Goal: Information Seeking & Learning: Learn about a topic

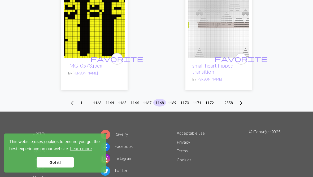
scroll to position [1880, 0]
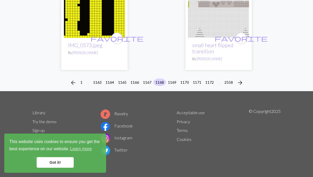
click at [170, 81] on button "1169" at bounding box center [172, 82] width 13 height 8
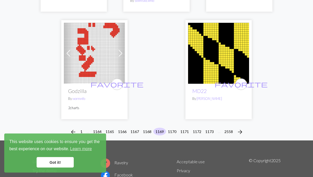
scroll to position [1731, 0]
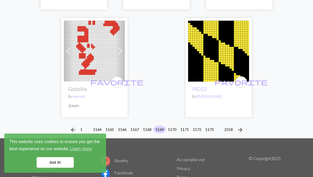
click at [170, 131] on button "1170" at bounding box center [172, 130] width 13 height 8
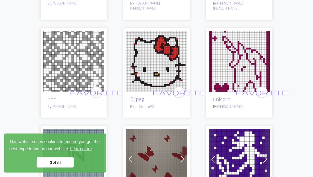
scroll to position [144, 0]
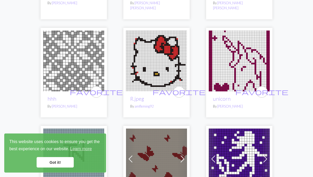
click at [255, 60] on img at bounding box center [239, 61] width 61 height 61
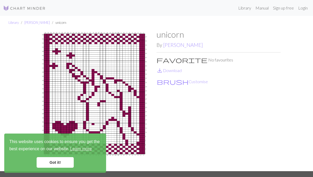
click at [54, 160] on link "Got it!" at bounding box center [55, 162] width 37 height 11
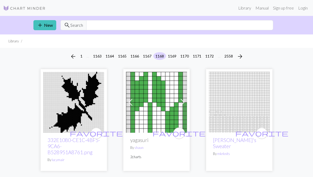
click at [194, 56] on button "1171" at bounding box center [197, 56] width 13 height 8
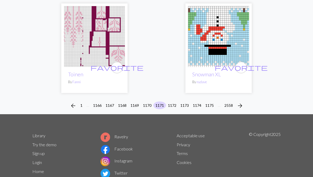
scroll to position [1779, 0]
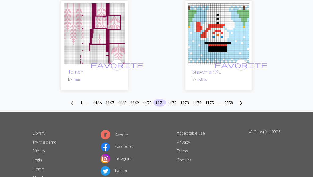
click at [175, 99] on button "1172" at bounding box center [172, 103] width 13 height 8
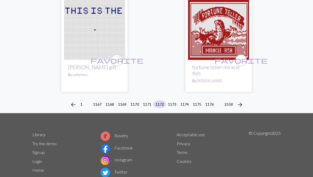
scroll to position [1772, 0]
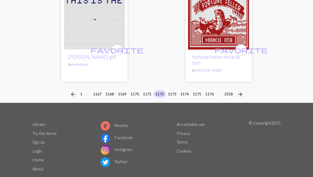
click at [186, 90] on button "1174" at bounding box center [184, 94] width 13 height 8
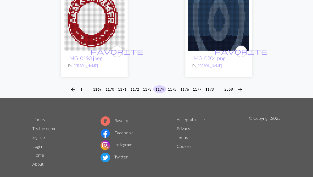
scroll to position [1804, 0]
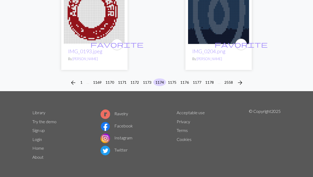
click at [177, 82] on button "1175" at bounding box center [172, 82] width 13 height 8
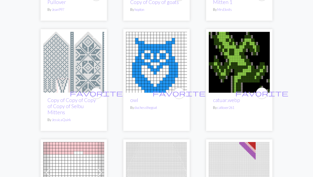
scroll to position [347, 0]
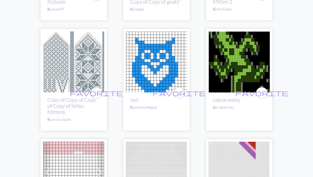
click at [166, 78] on img at bounding box center [156, 62] width 61 height 61
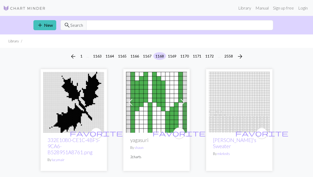
click at [94, 56] on button "1163" at bounding box center [97, 56] width 13 height 8
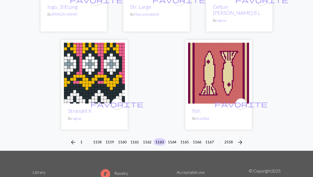
scroll to position [1825, 0]
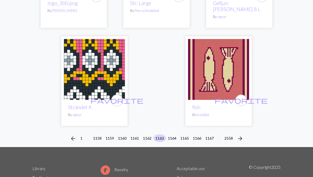
click at [172, 135] on button "1164" at bounding box center [172, 139] width 13 height 8
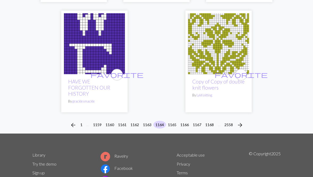
scroll to position [1770, 0]
click at [174, 121] on button "1165" at bounding box center [172, 125] width 13 height 8
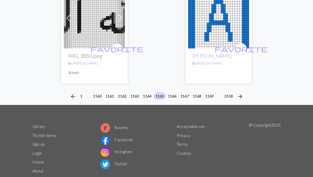
scroll to position [1807, 0]
click at [176, 92] on button "1166" at bounding box center [172, 96] width 13 height 8
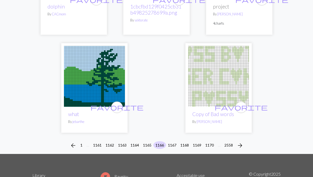
scroll to position [1737, 0]
click at [82, 141] on button "1" at bounding box center [81, 145] width 6 height 8
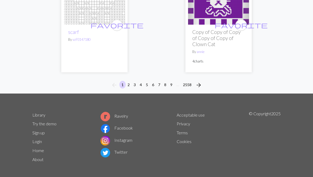
scroll to position [1856, 0]
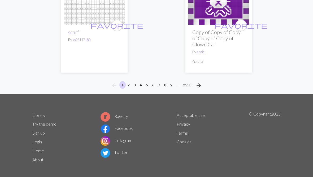
click at [197, 86] on span "arrow_forward" at bounding box center [198, 85] width 6 height 7
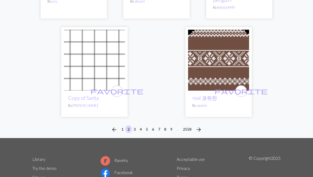
scroll to position [1803, 0]
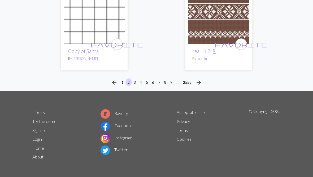
click at [201, 81] on span "arrow_forward" at bounding box center [198, 82] width 6 height 7
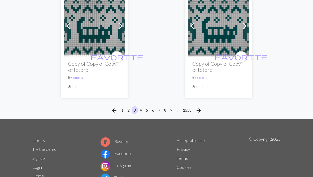
scroll to position [1842, 0]
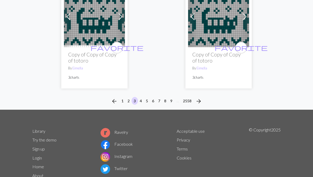
click at [202, 97] on button "arrow_forward" at bounding box center [198, 101] width 11 height 8
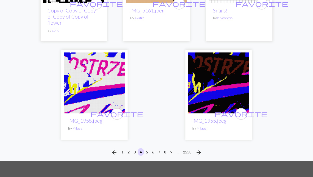
scroll to position [1721, 0]
click at [199, 150] on span "arrow_forward" at bounding box center [198, 152] width 6 height 7
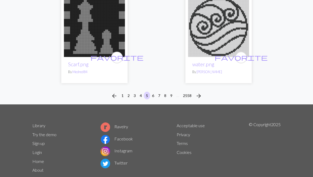
scroll to position [1819, 0]
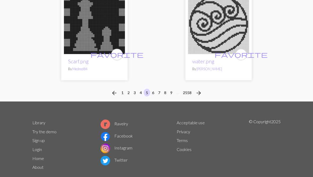
click at [201, 89] on span "arrow_forward" at bounding box center [198, 92] width 6 height 7
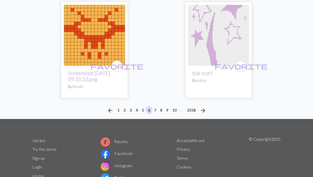
scroll to position [1796, 0]
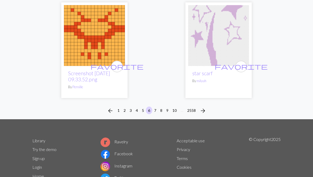
click at [205, 107] on span "arrow_forward" at bounding box center [203, 110] width 6 height 7
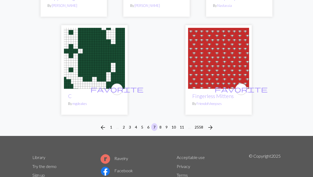
scroll to position [1793, 0]
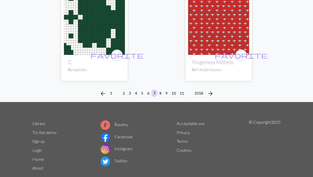
click at [214, 89] on button "arrow_forward" at bounding box center [210, 93] width 11 height 8
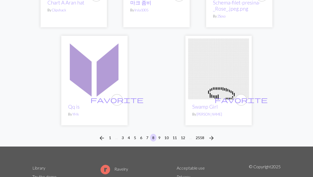
scroll to position [1778, 0]
click at [211, 134] on span "arrow_forward" at bounding box center [211, 137] width 6 height 7
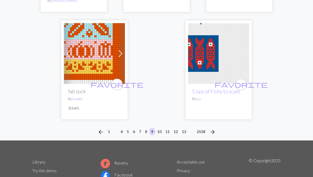
scroll to position [1773, 0]
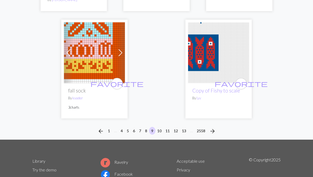
click at [212, 130] on span "arrow_forward" at bounding box center [212, 131] width 6 height 7
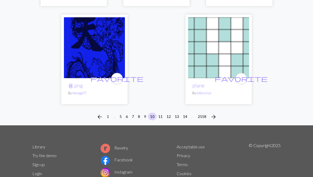
scroll to position [1806, 0]
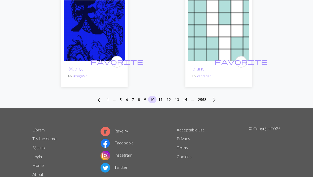
click at [212, 96] on span "arrow_forward" at bounding box center [213, 99] width 6 height 7
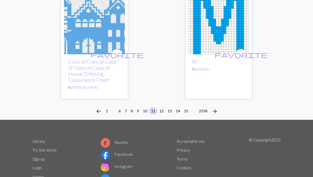
scroll to position [1827, 0]
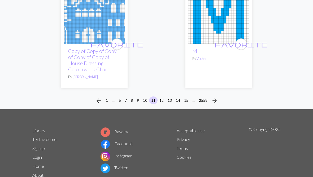
click at [215, 97] on span "arrow_forward" at bounding box center [214, 100] width 6 height 7
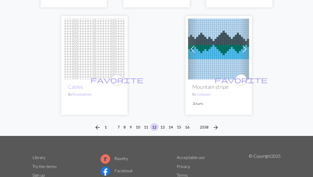
scroll to position [1774, 0]
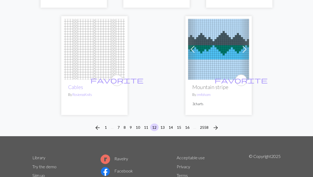
click at [213, 124] on span "arrow_forward" at bounding box center [215, 127] width 6 height 7
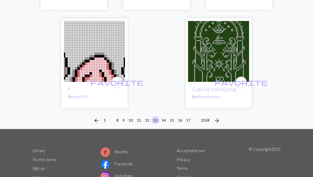
scroll to position [1792, 0]
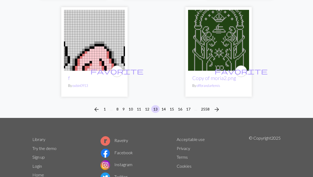
click at [215, 106] on span "arrow_forward" at bounding box center [216, 109] width 6 height 7
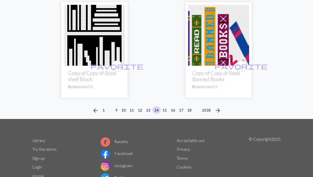
scroll to position [1870, 0]
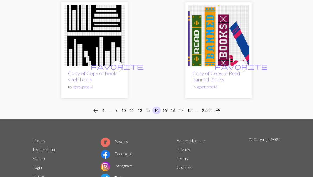
click at [219, 107] on span "arrow_forward" at bounding box center [217, 110] width 6 height 7
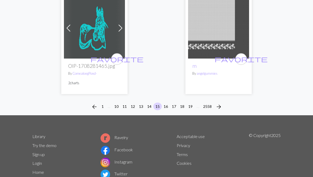
scroll to position [1764, 0]
click at [221, 104] on span "arrow_forward" at bounding box center [218, 106] width 6 height 7
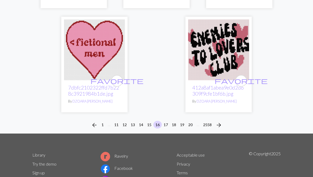
scroll to position [1767, 0]
click at [220, 123] on span "arrow_forward" at bounding box center [218, 124] width 6 height 7
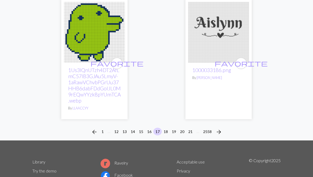
click at [222, 128] on button "arrow_forward" at bounding box center [218, 132] width 11 height 8
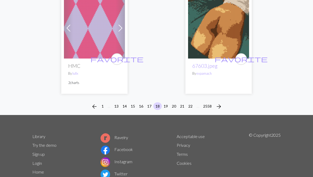
click at [221, 103] on span "arrow_forward" at bounding box center [218, 106] width 6 height 7
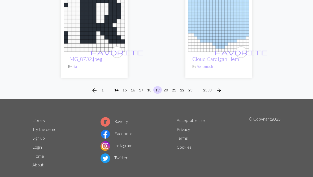
scroll to position [1774, 0]
click at [222, 86] on button "arrow_forward" at bounding box center [218, 90] width 11 height 8
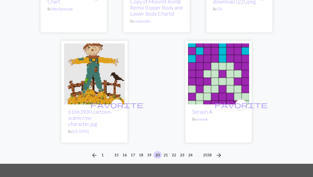
scroll to position [1831, 0]
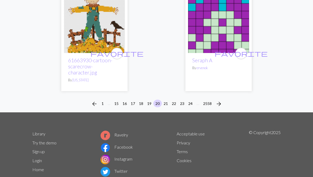
click at [221, 100] on span "arrow_forward" at bounding box center [218, 103] width 6 height 7
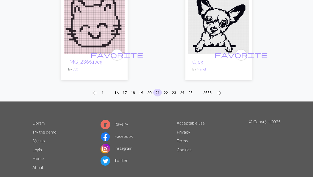
click at [222, 90] on span "arrow_forward" at bounding box center [218, 93] width 6 height 7
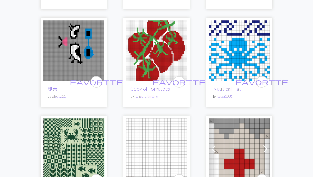
scroll to position [427, 0]
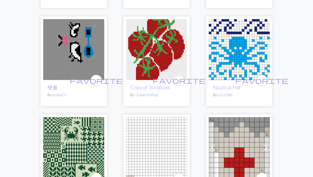
click at [245, 59] on img at bounding box center [239, 49] width 61 height 61
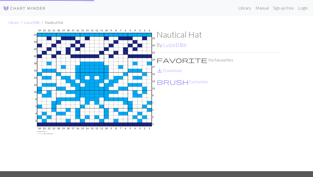
scroll to position [81, 0]
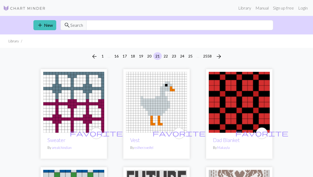
click at [174, 58] on button "23" at bounding box center [174, 56] width 8 height 8
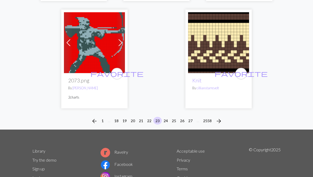
scroll to position [1819, 0]
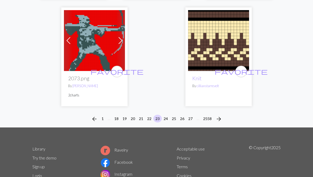
click at [221, 115] on span "arrow_forward" at bounding box center [218, 118] width 6 height 7
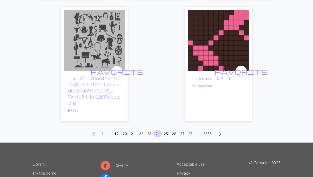
scroll to position [1800, 0]
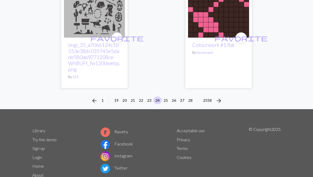
click at [223, 96] on button "arrow_forward" at bounding box center [218, 100] width 11 height 8
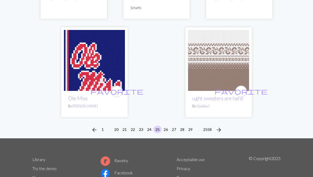
scroll to position [1741, 0]
click at [221, 130] on span "arrow_forward" at bounding box center [218, 129] width 6 height 7
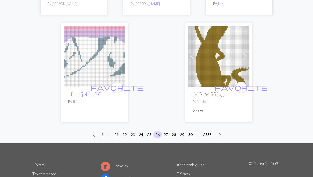
scroll to position [1938, 0]
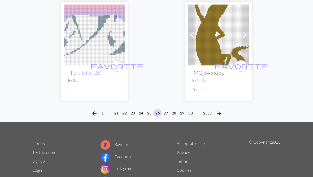
click at [222, 110] on span "arrow_forward" at bounding box center [218, 113] width 6 height 7
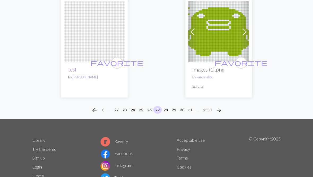
scroll to position [1965, 0]
